Goal: Check status: Check status

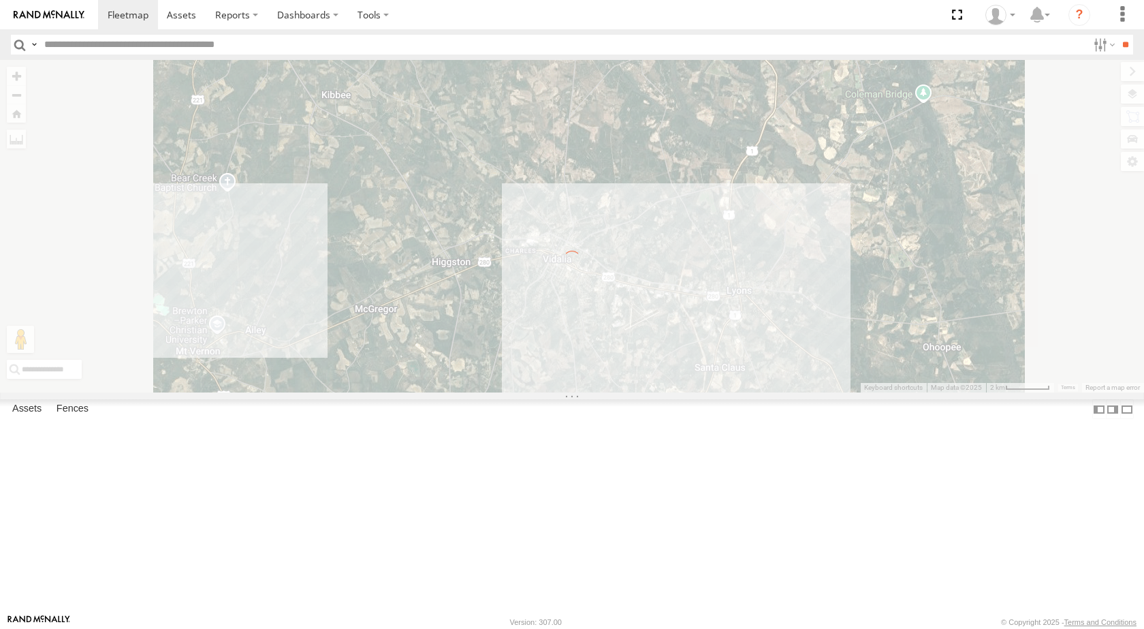
click at [33, 18] on img at bounding box center [49, 15] width 71 height 10
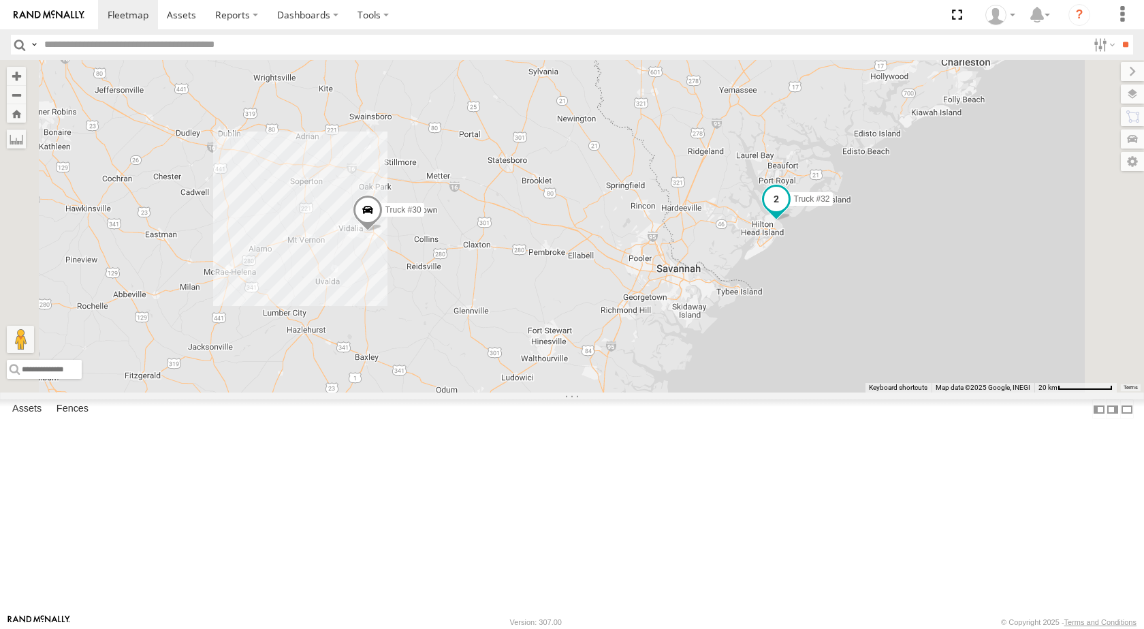
click at [789, 211] on span at bounding box center [776, 199] width 25 height 25
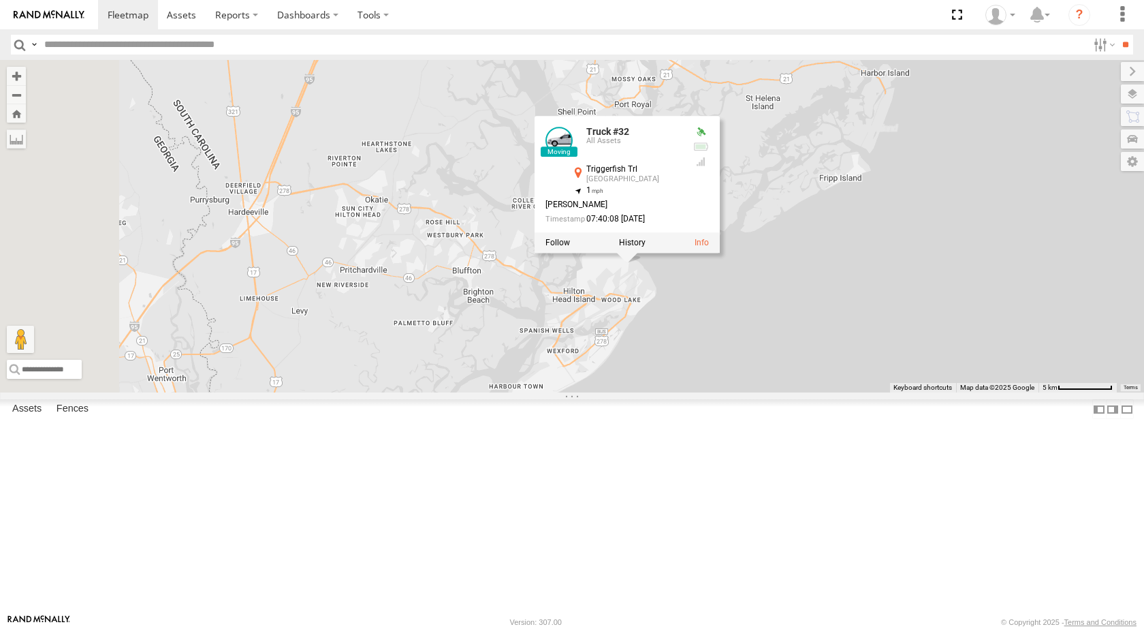
drag, startPoint x: 847, startPoint y: 277, endPoint x: 993, endPoint y: 467, distance: 239.5
click at [993, 392] on div "Truck #30 Truck #32 Truck #32 All Assets Triggerfish Trl Hilton Head Island 32.…" at bounding box center [572, 226] width 1144 height 332
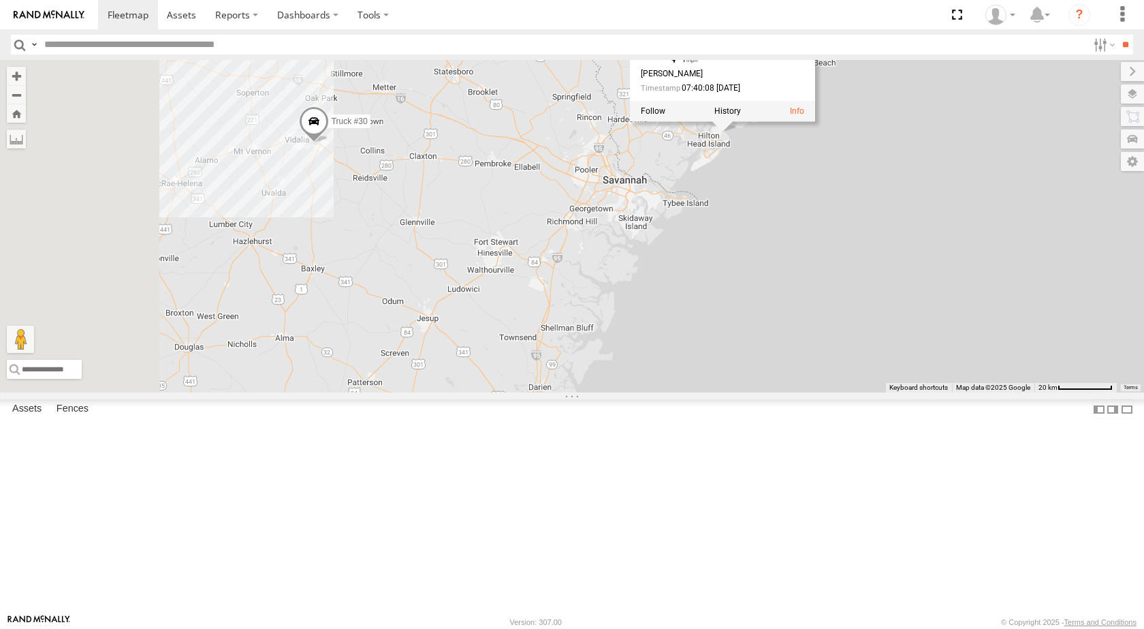
drag, startPoint x: 735, startPoint y: 477, endPoint x: 1027, endPoint y: 238, distance: 377.6
click at [1027, 238] on div "Truck #30 Truck #32 Truck #32 All Assets Triggerfish Trl Hilton Head Island 32.…" at bounding box center [572, 226] width 1144 height 332
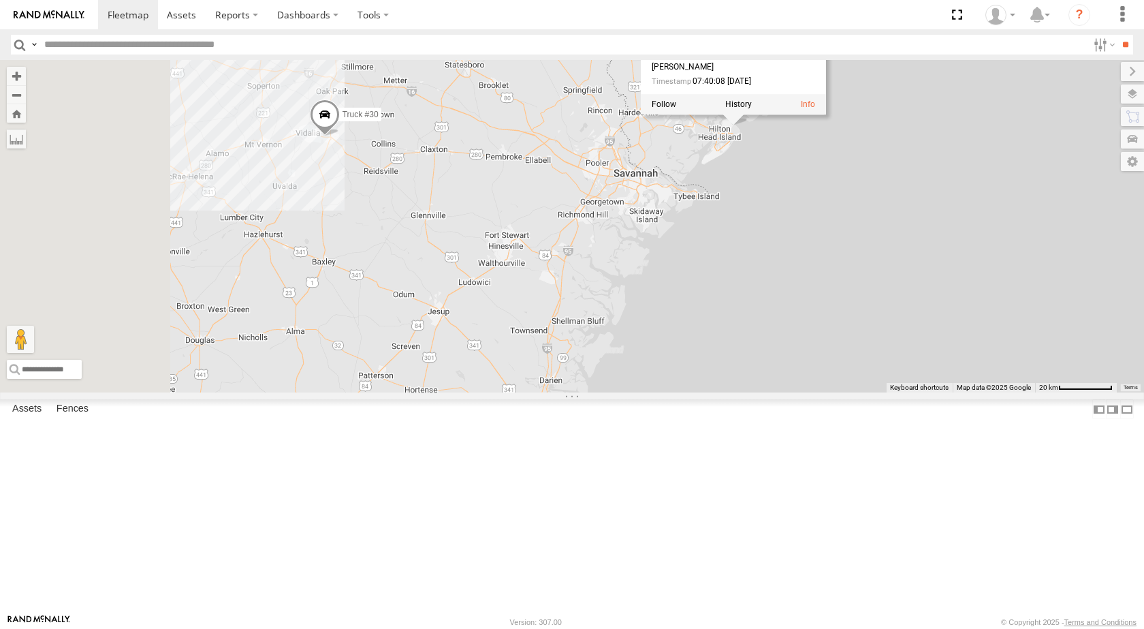
click at [340, 136] on span at bounding box center [325, 117] width 30 height 37
